Goal: Task Accomplishment & Management: Manage account settings

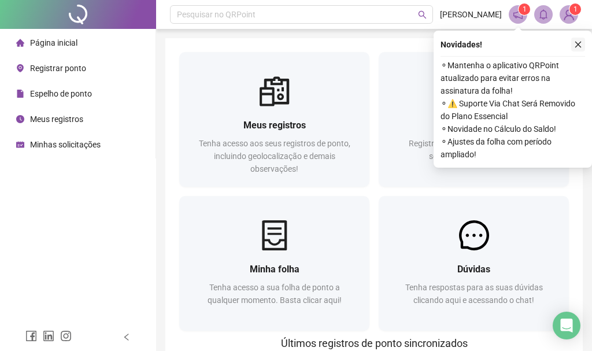
click at [576, 43] on icon "close" at bounding box center [578, 44] width 8 height 8
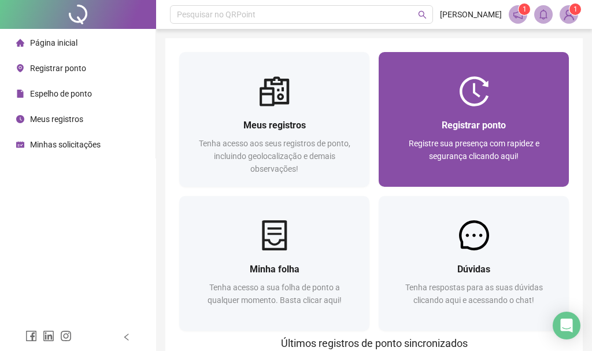
click at [410, 123] on div "Registrar ponto" at bounding box center [474, 125] width 163 height 14
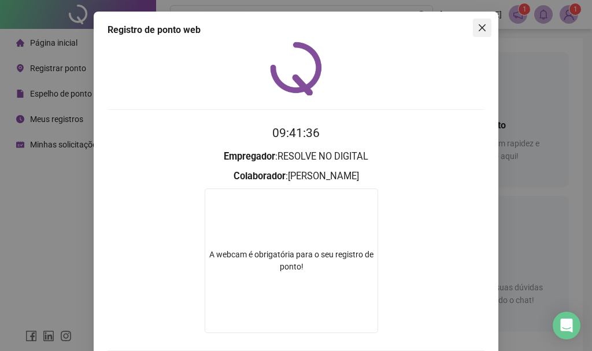
click at [484, 27] on icon "close" at bounding box center [482, 27] width 7 height 7
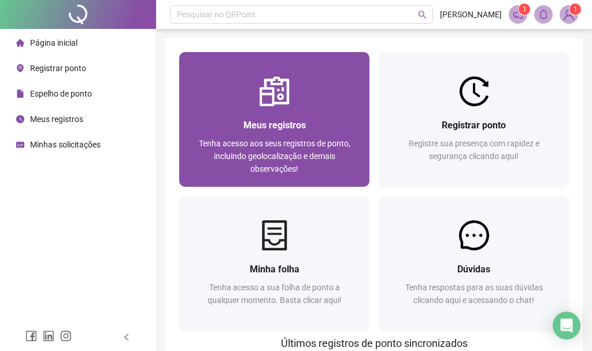
click at [318, 139] on span "Tenha acesso aos seus registros de ponto, incluindo geolocalização e demais obs…" at bounding box center [275, 156] width 152 height 35
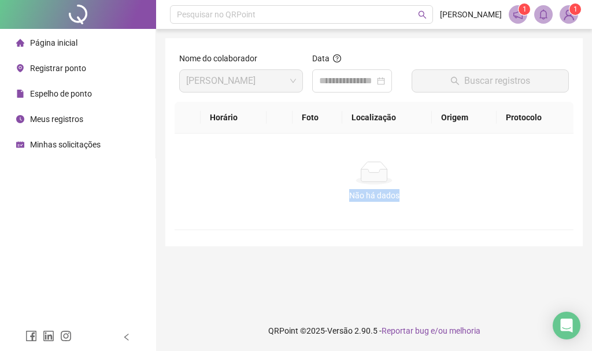
drag, startPoint x: 346, startPoint y: 195, endPoint x: 411, endPoint y: 200, distance: 64.4
click at [411, 200] on div "Não há dados" at bounding box center [374, 195] width 371 height 13
click at [410, 199] on div "Não há dados" at bounding box center [374, 195] width 371 height 13
drag, startPoint x: 410, startPoint y: 199, endPoint x: 341, endPoint y: 160, distance: 79.3
click at [341, 160] on div "Não há dados Não há dados" at bounding box center [374, 182] width 399 height 96
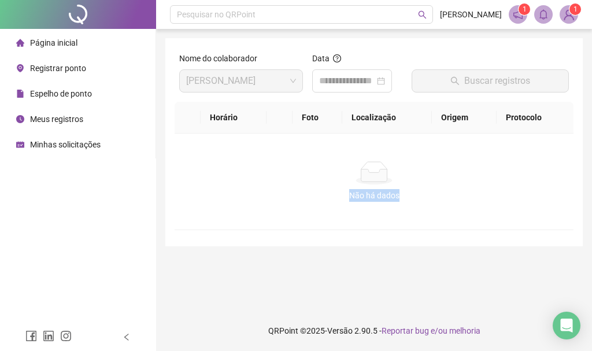
click at [259, 190] on div "Não há dados" at bounding box center [374, 195] width 371 height 13
drag, startPoint x: 265, startPoint y: 178, endPoint x: 473, endPoint y: 201, distance: 209.0
click at [473, 201] on div "Não há dados Não há dados" at bounding box center [374, 181] width 371 height 40
click at [471, 200] on div "Não há dados" at bounding box center [374, 195] width 371 height 13
drag, startPoint x: 342, startPoint y: 178, endPoint x: 425, endPoint y: 194, distance: 83.7
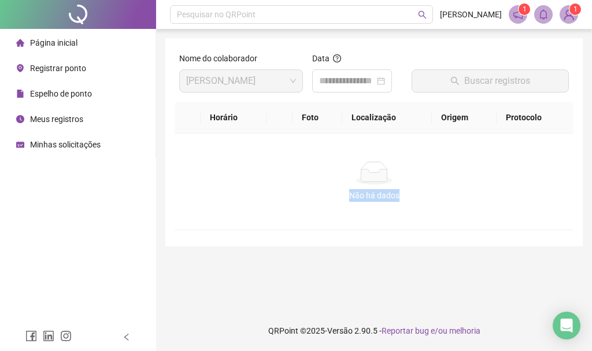
click at [425, 194] on div "Não há dados Não há dados" at bounding box center [374, 181] width 371 height 40
click at [278, 201] on div "Não há dados" at bounding box center [374, 195] width 371 height 13
drag, startPoint x: 254, startPoint y: 175, endPoint x: 441, endPoint y: 216, distance: 191.9
click at [441, 216] on div "Não há dados Não há dados" at bounding box center [374, 182] width 399 height 96
click at [443, 216] on div "Não há dados Não há dados" at bounding box center [374, 182] width 399 height 96
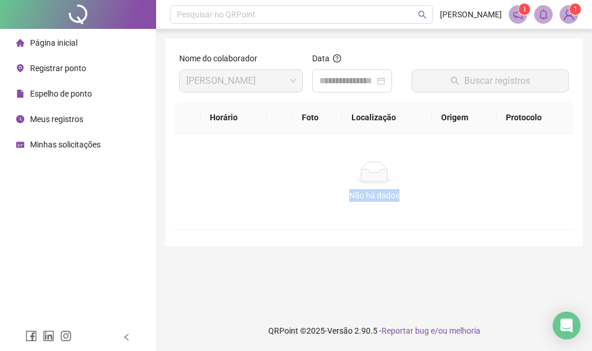
drag, startPoint x: 310, startPoint y: 188, endPoint x: 414, endPoint y: 193, distance: 103.6
click at [414, 193] on div "Não há dados Não há dados" at bounding box center [374, 181] width 371 height 40
click at [318, 213] on div "Não há dados Não há dados" at bounding box center [374, 182] width 399 height 96
drag, startPoint x: 332, startPoint y: 186, endPoint x: 437, endPoint y: 204, distance: 106.2
click at [437, 204] on div "Não há dados Não há dados" at bounding box center [374, 182] width 399 height 96
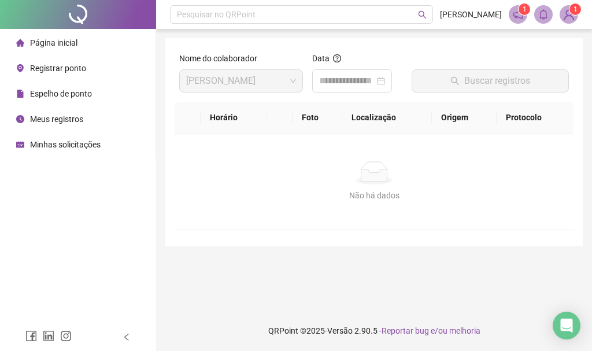
click at [49, 32] on div "Página inicial" at bounding box center [46, 42] width 61 height 23
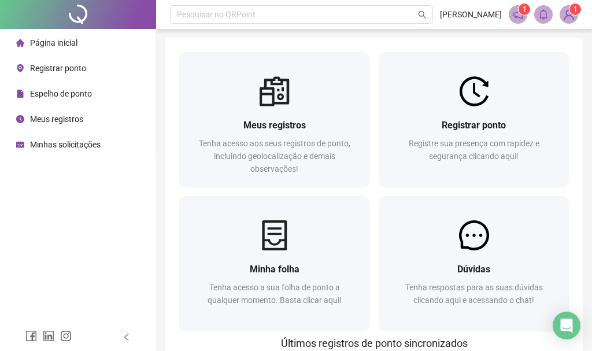
click at [77, 136] on div "Minhas solicitações" at bounding box center [58, 144] width 84 height 23
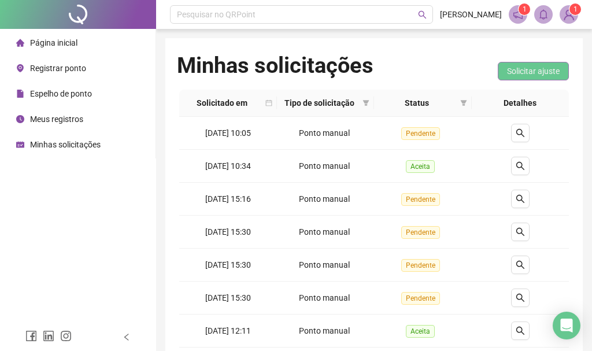
click at [506, 75] on button "Solicitar ajuste" at bounding box center [533, 71] width 71 height 19
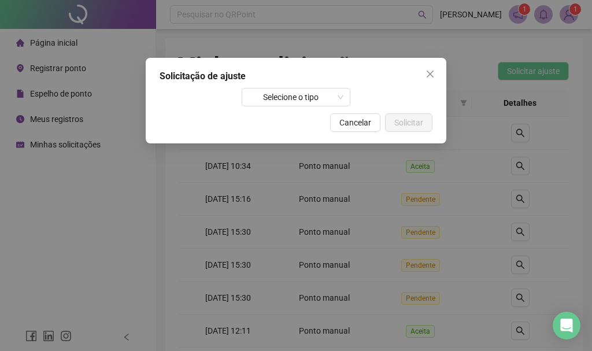
click at [309, 84] on div "Solicitação de ajuste Selecione o tipo Cancelar Solicitar" at bounding box center [296, 101] width 301 height 86
drag, startPoint x: 307, startPoint y: 94, endPoint x: 307, endPoint y: 101, distance: 6.9
click at [307, 95] on span "Selecione o tipo" at bounding box center [296, 97] width 95 height 17
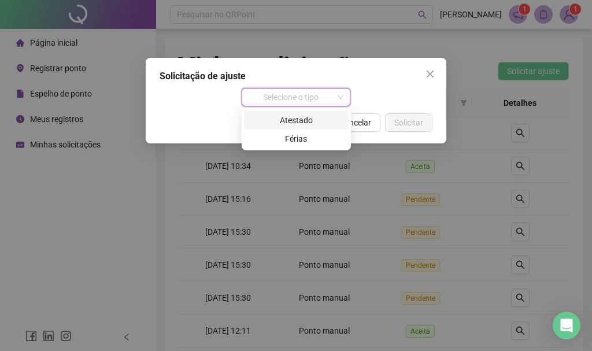
click at [315, 105] on span "Selecione o tipo" at bounding box center [296, 97] width 95 height 17
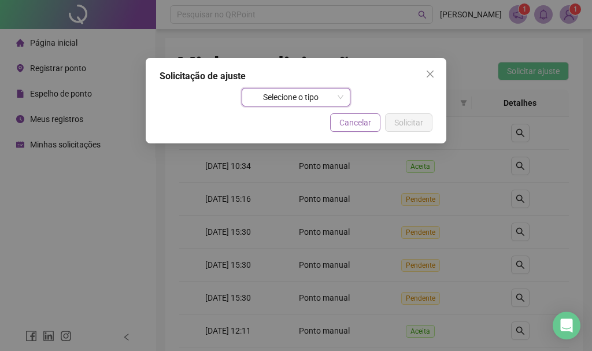
click at [368, 122] on span "Cancelar" at bounding box center [356, 122] width 32 height 13
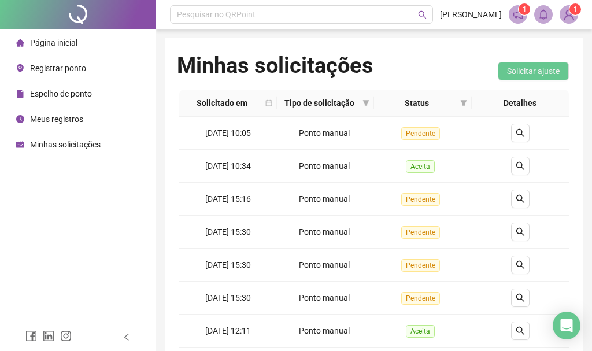
click at [45, 46] on span "Página inicial" at bounding box center [53, 42] width 47 height 9
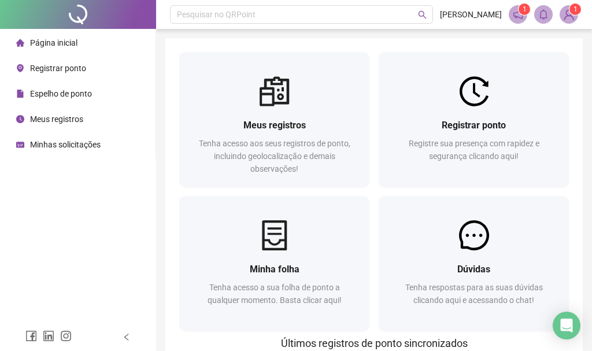
click at [78, 42] on li "Página inicial" at bounding box center [77, 42] width 151 height 23
click at [76, 64] on span "Registrar ponto" at bounding box center [58, 68] width 56 height 9
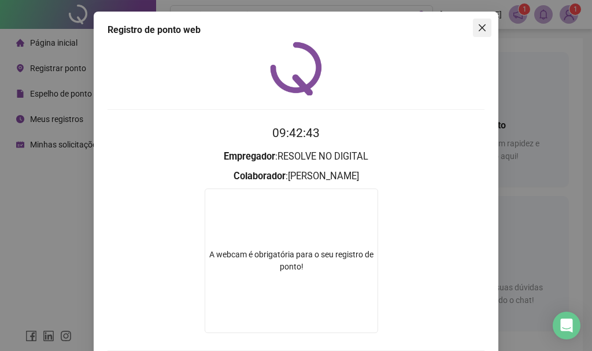
click at [483, 30] on icon "close" at bounding box center [482, 27] width 9 height 9
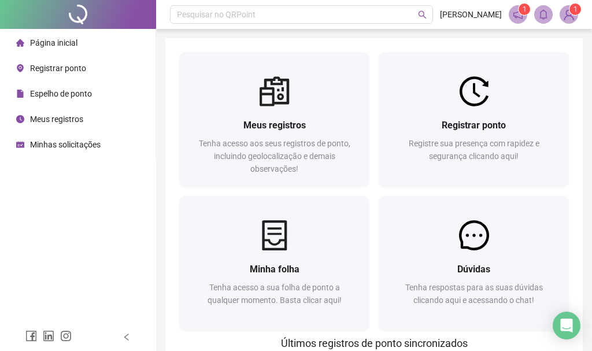
click at [83, 137] on div "Minhas solicitações" at bounding box center [58, 144] width 84 height 23
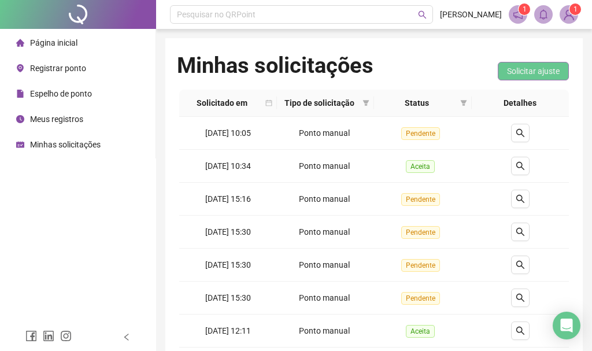
click at [518, 62] on button "Solicitar ajuste" at bounding box center [533, 71] width 71 height 19
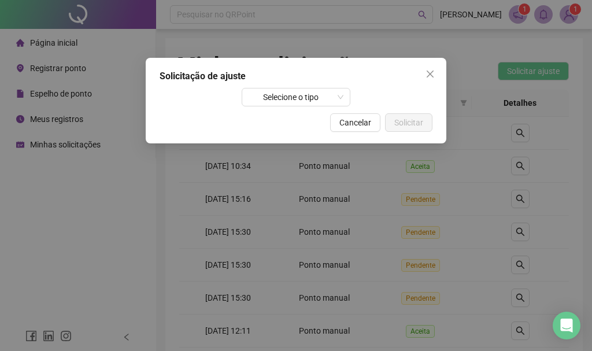
click at [312, 83] on div "Solicitação de ajuste Selecione o tipo Cancelar Solicitar" at bounding box center [296, 101] width 301 height 86
click at [319, 99] on span "Selecione o tipo" at bounding box center [296, 97] width 95 height 17
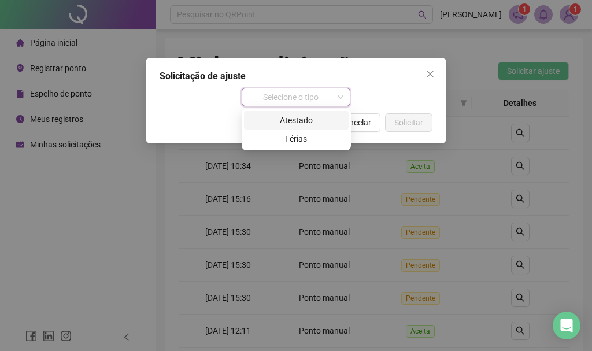
click at [405, 88] on div "Selecione o tipo" at bounding box center [296, 97] width 273 height 19
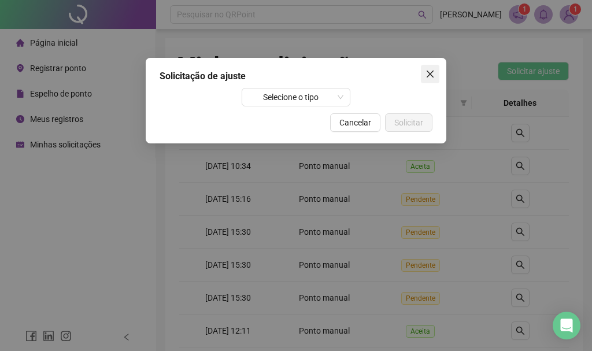
click at [426, 67] on button "Close" at bounding box center [430, 74] width 19 height 19
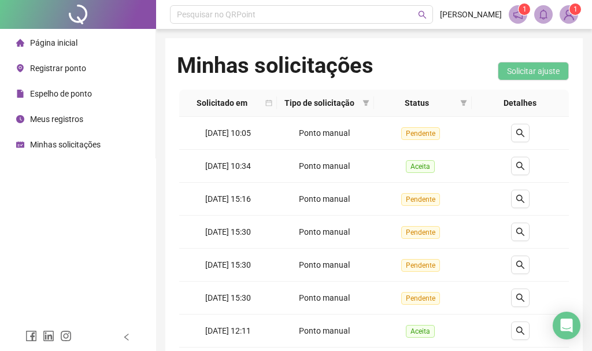
click at [72, 35] on div "Página inicial" at bounding box center [46, 42] width 61 height 23
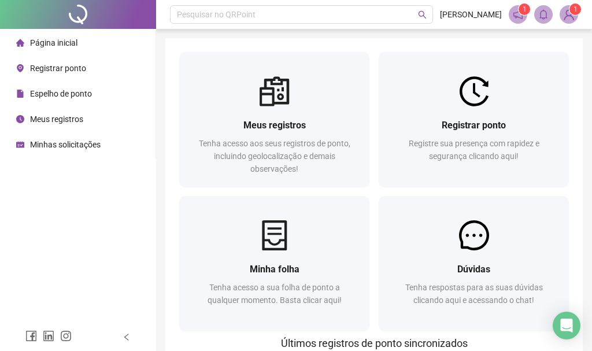
click at [45, 36] on div "Página inicial" at bounding box center [46, 42] width 61 height 23
click at [46, 36] on div "Página inicial" at bounding box center [46, 42] width 61 height 23
click at [52, 49] on div "Página inicial" at bounding box center [46, 42] width 61 height 23
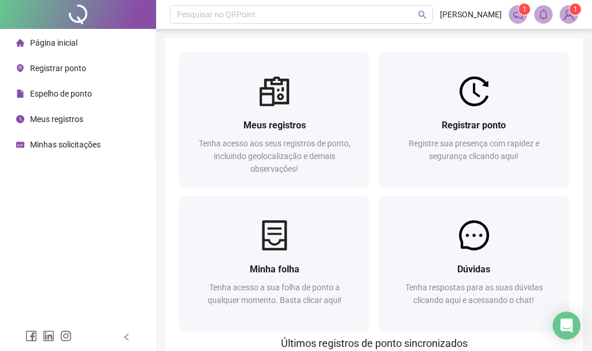
click at [62, 68] on span "Registrar ponto" at bounding box center [58, 68] width 56 height 9
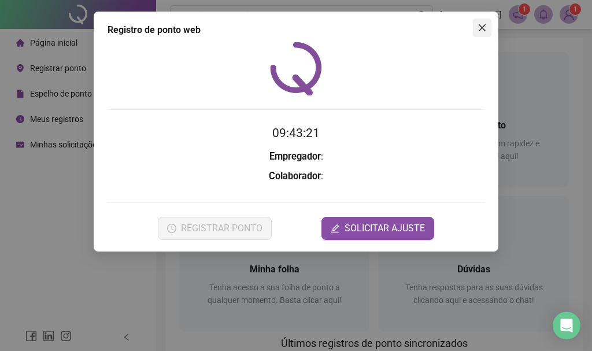
click at [484, 26] on icon "close" at bounding box center [482, 27] width 7 height 7
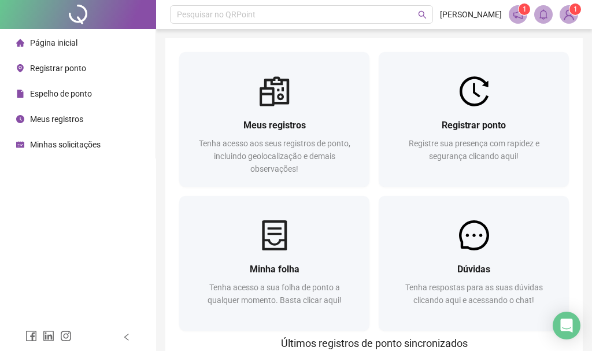
click at [78, 97] on span "Espelho de ponto" at bounding box center [61, 93] width 62 height 9
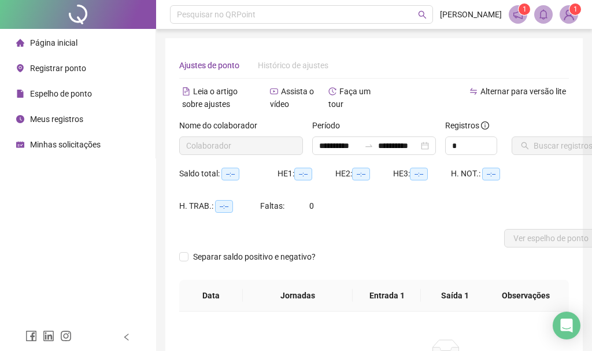
type input "**********"
